Goal: Information Seeking & Learning: Learn about a topic

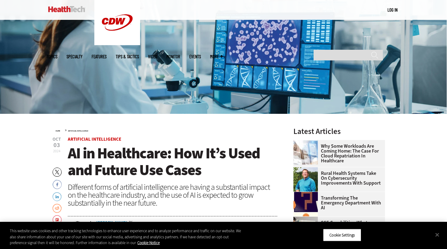
scroll to position [160, 0]
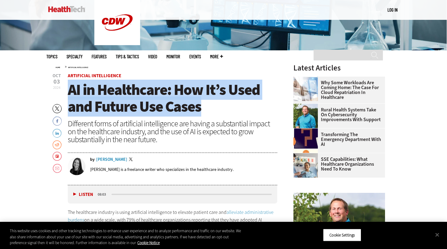
drag, startPoint x: 71, startPoint y: 90, endPoint x: 211, endPoint y: 108, distance: 141.2
click at [211, 108] on h1 "AI in Healthcare: How It’s Used and Future Use Cases" at bounding box center [172, 99] width 209 height 34
copy span "AI in Healthcare: How It’s Used and Future Use Cases"
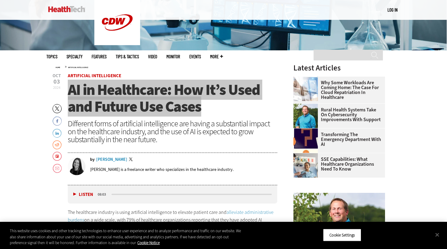
scroll to position [105, 0]
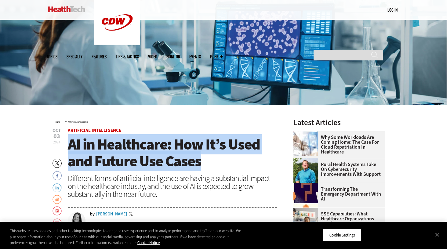
drag, startPoint x: 158, startPoint y: 149, endPoint x: 66, endPoint y: 145, distance: 92.0
click at [158, 149] on span "AI in Healthcare: How It’s Used and Future Use Cases" at bounding box center [164, 152] width 192 height 37
drag, startPoint x: 69, startPoint y: 143, endPoint x: 215, endPoint y: 162, distance: 147.8
click at [215, 162] on h1 "AI in Healthcare: How It’s Used and Future Use Cases" at bounding box center [172, 153] width 209 height 34
copy span "AI in Healthcare: How It’s Used and Future Use Cases"
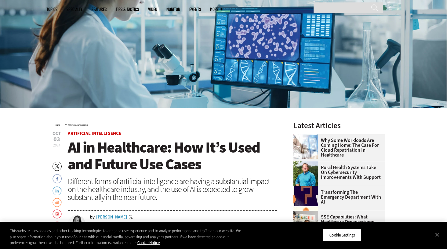
scroll to position [122, 0]
